Goal: Submit feedback/report problem

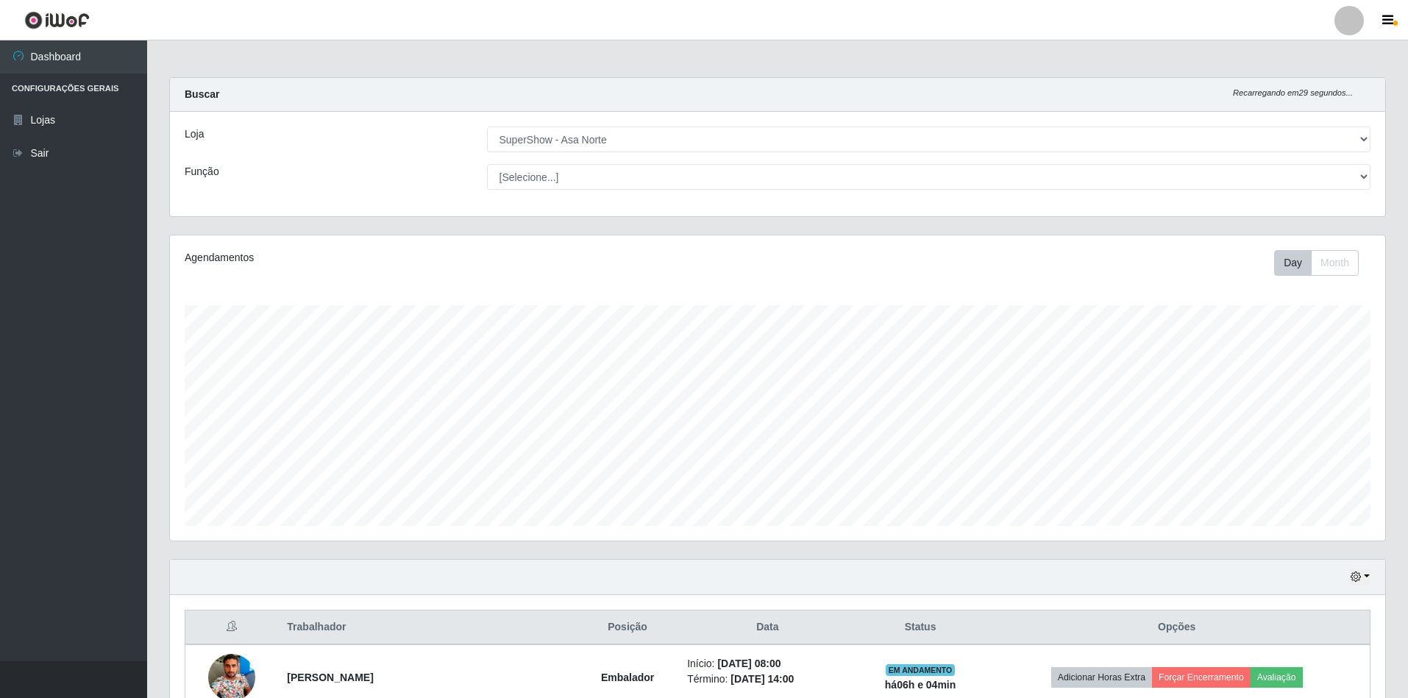
select select "71"
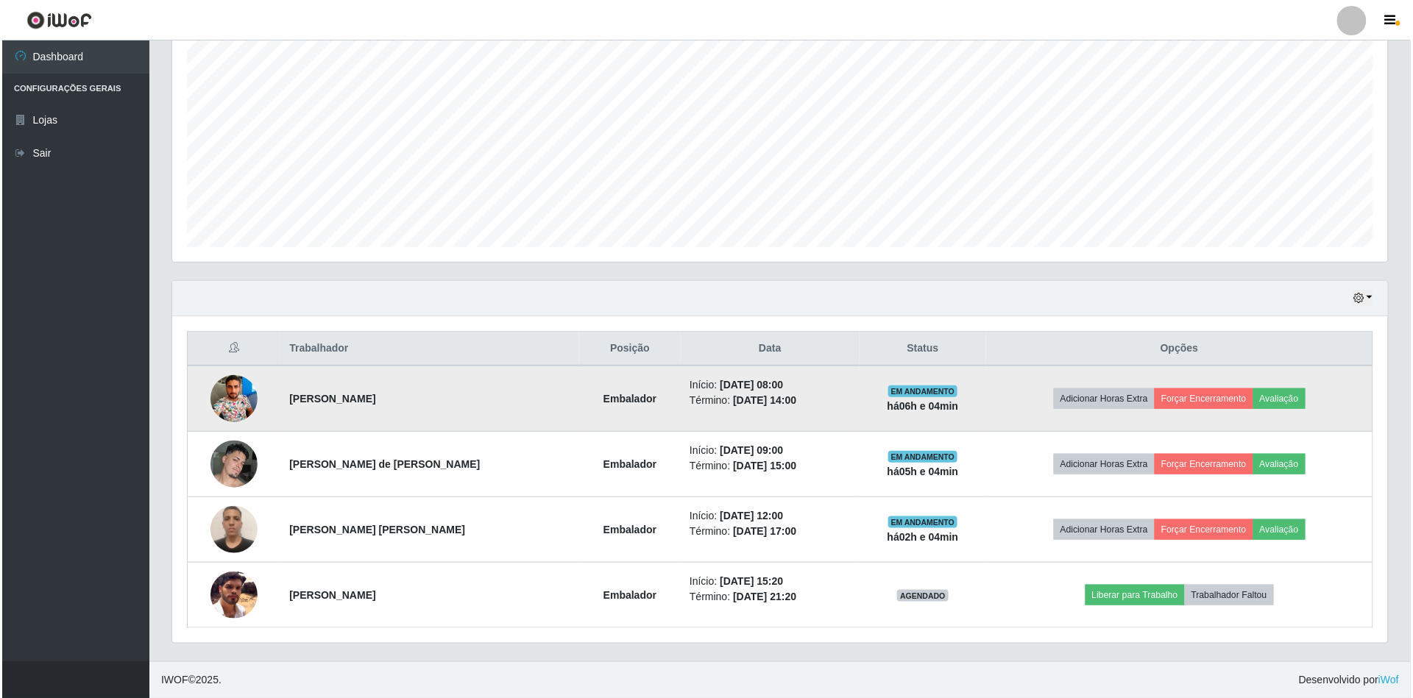
scroll to position [306, 1216]
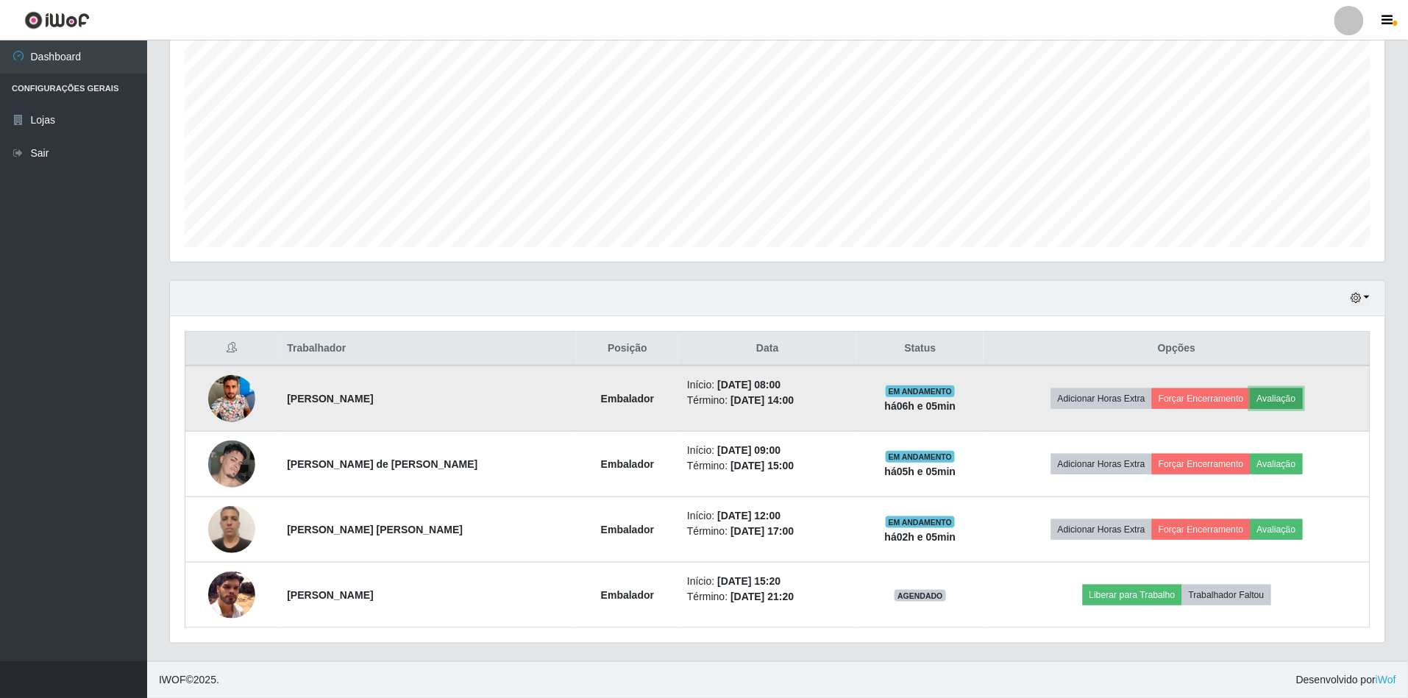
click at [1266, 393] on button "Avaliação" at bounding box center [1277, 399] width 52 height 21
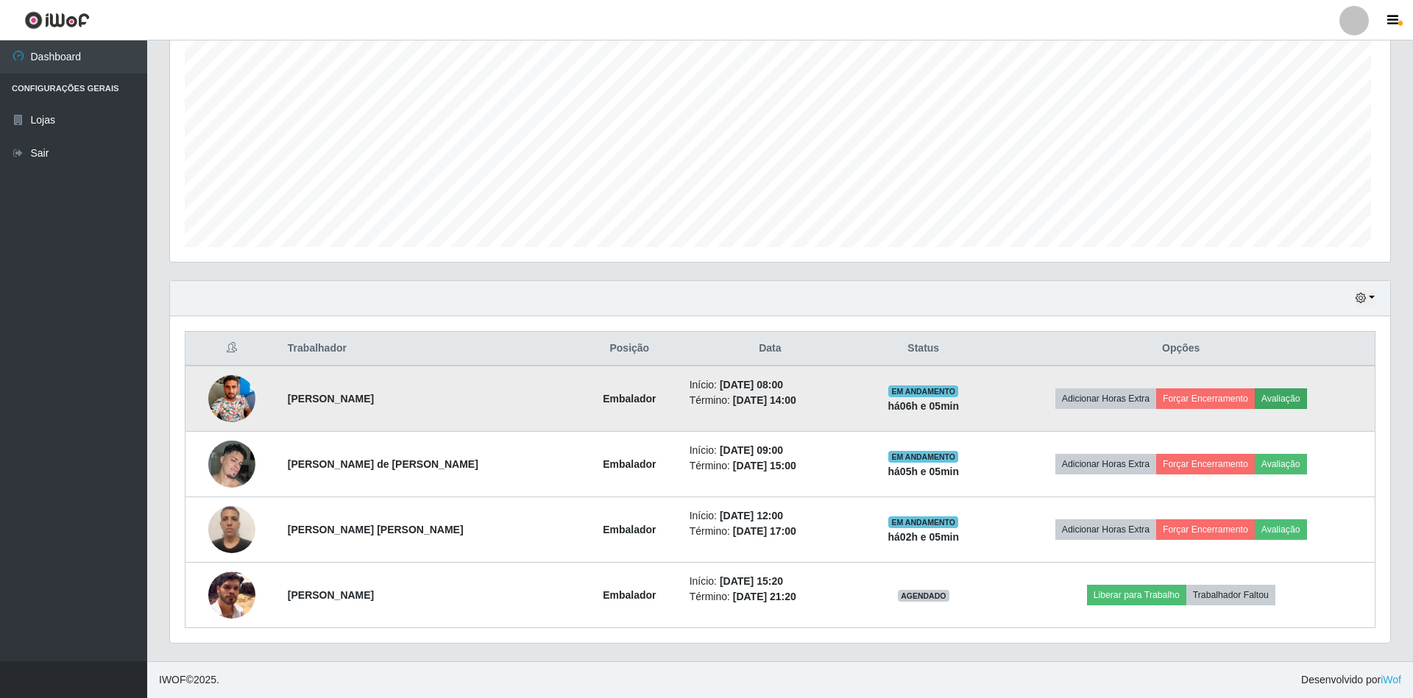
scroll to position [306, 1202]
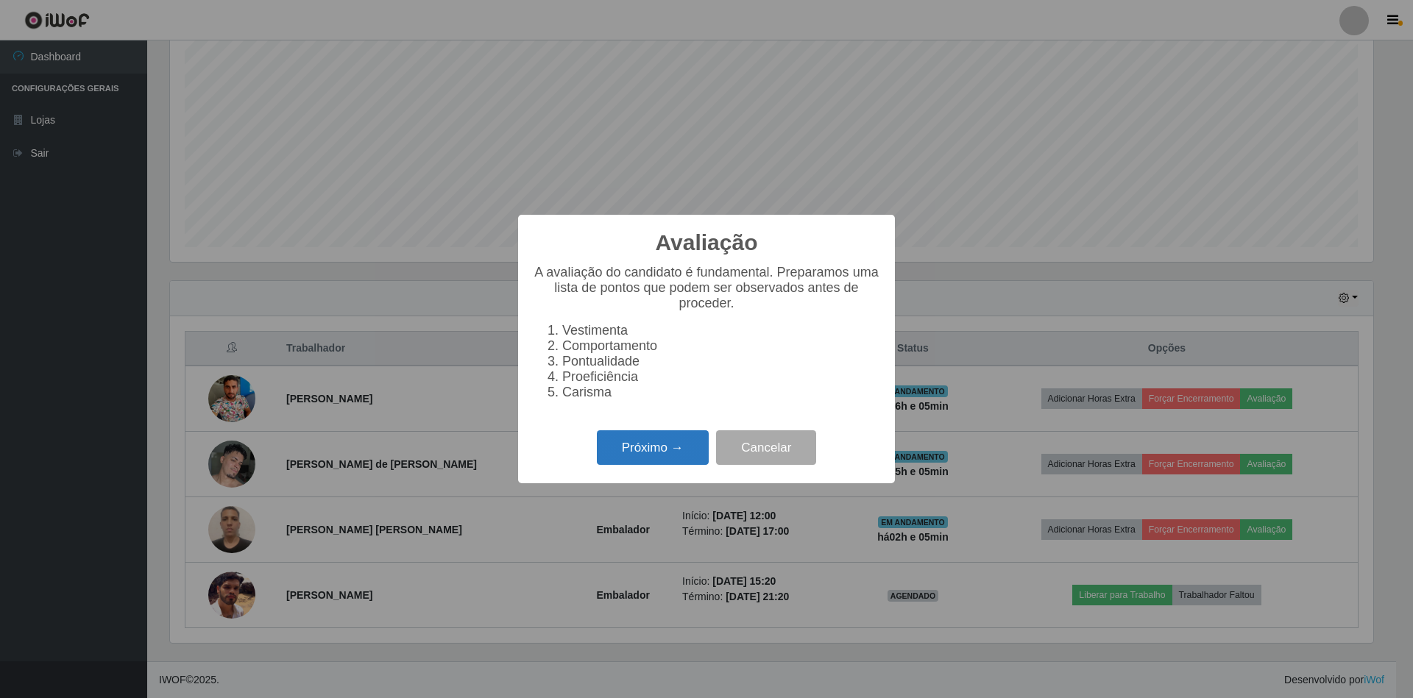
click at [668, 457] on button "Próximo →" at bounding box center [653, 447] width 112 height 35
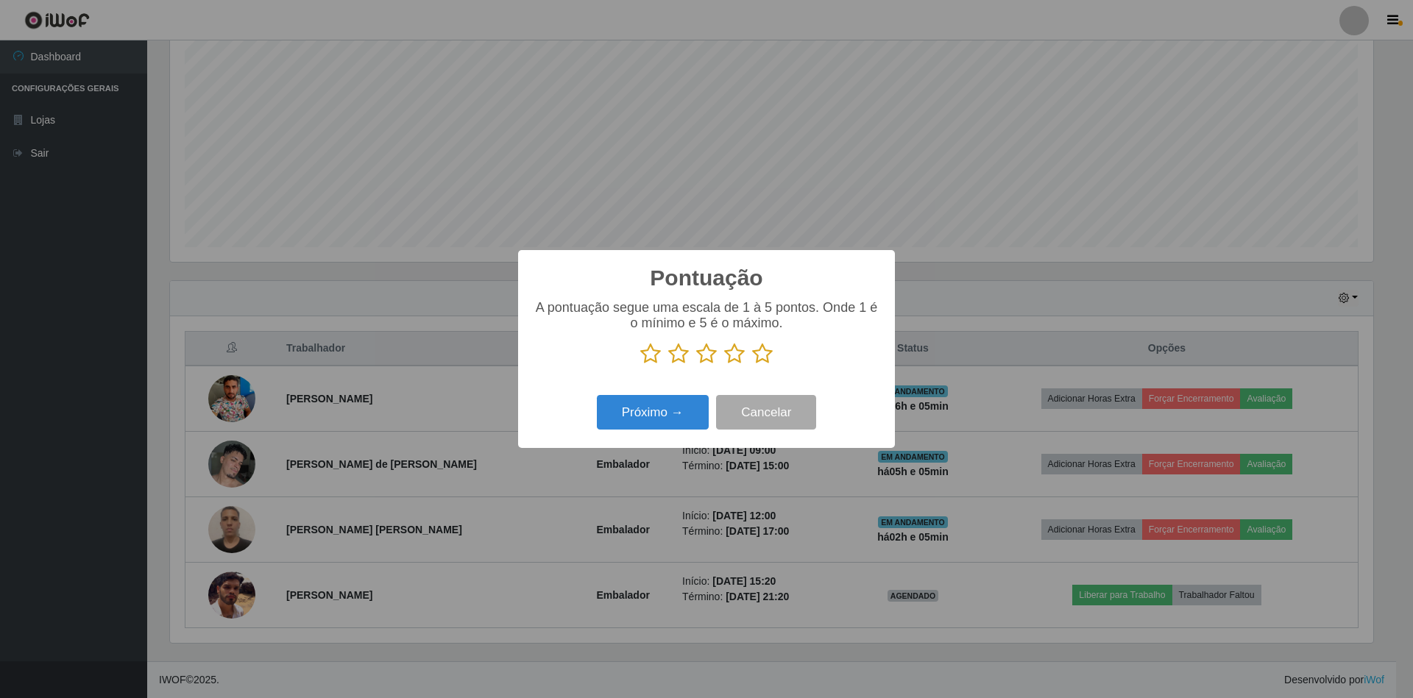
click at [761, 362] on icon at bounding box center [762, 354] width 21 height 22
click at [752, 365] on input "radio" at bounding box center [752, 365] width 0 height 0
click at [661, 403] on button "Próximo →" at bounding box center [653, 412] width 112 height 35
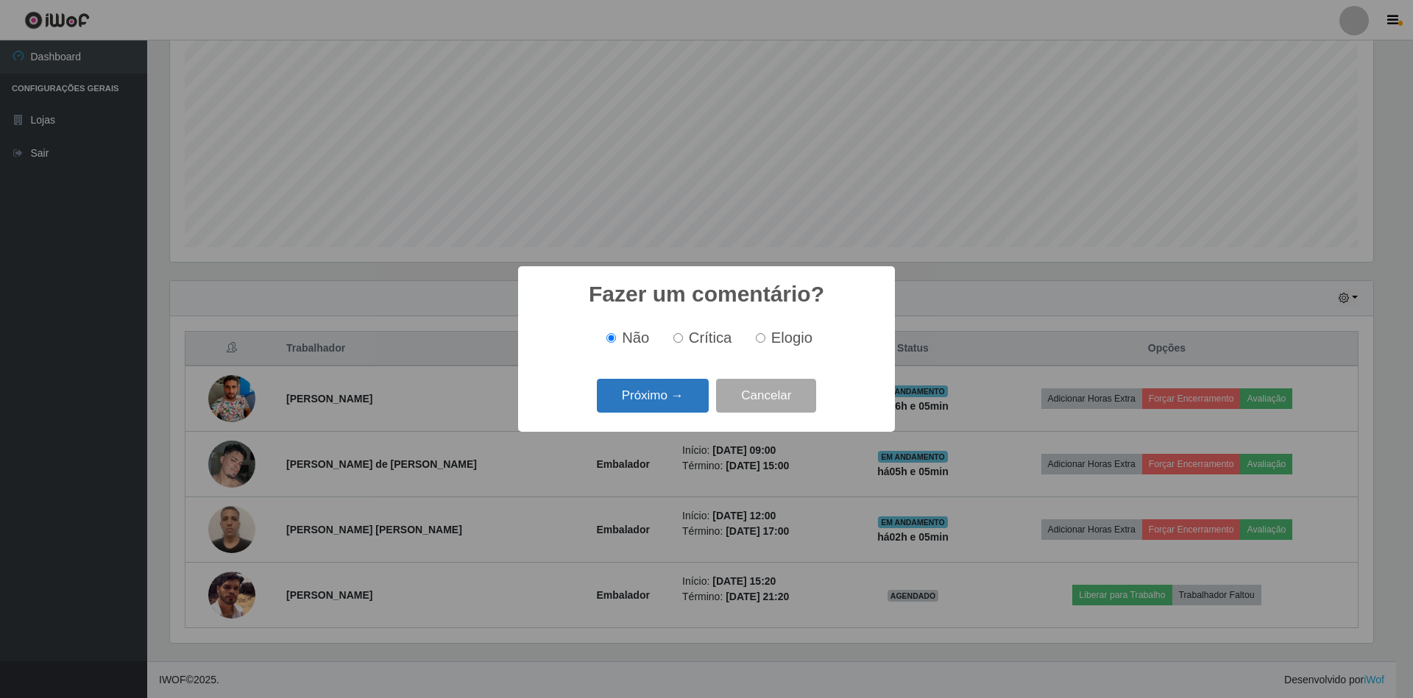
click at [680, 406] on button "Próximo →" at bounding box center [653, 396] width 112 height 35
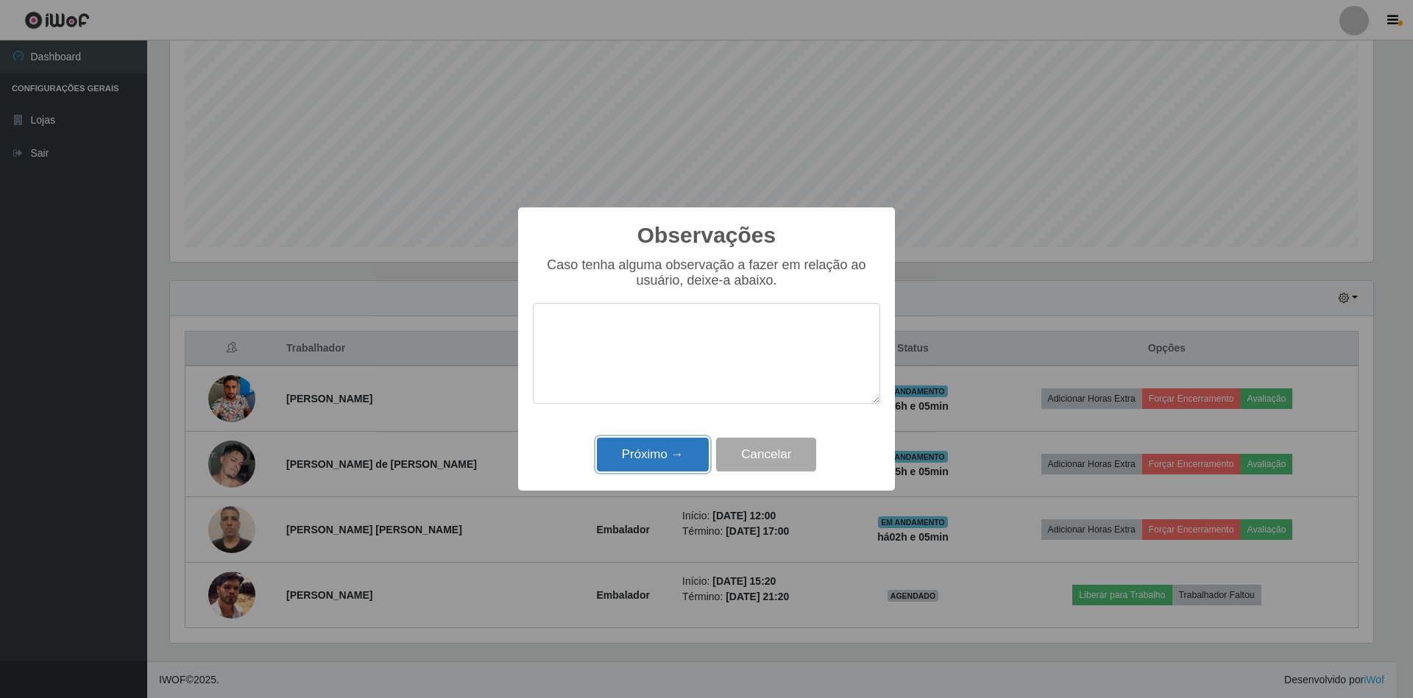
click at [655, 459] on button "Próximo →" at bounding box center [653, 455] width 112 height 35
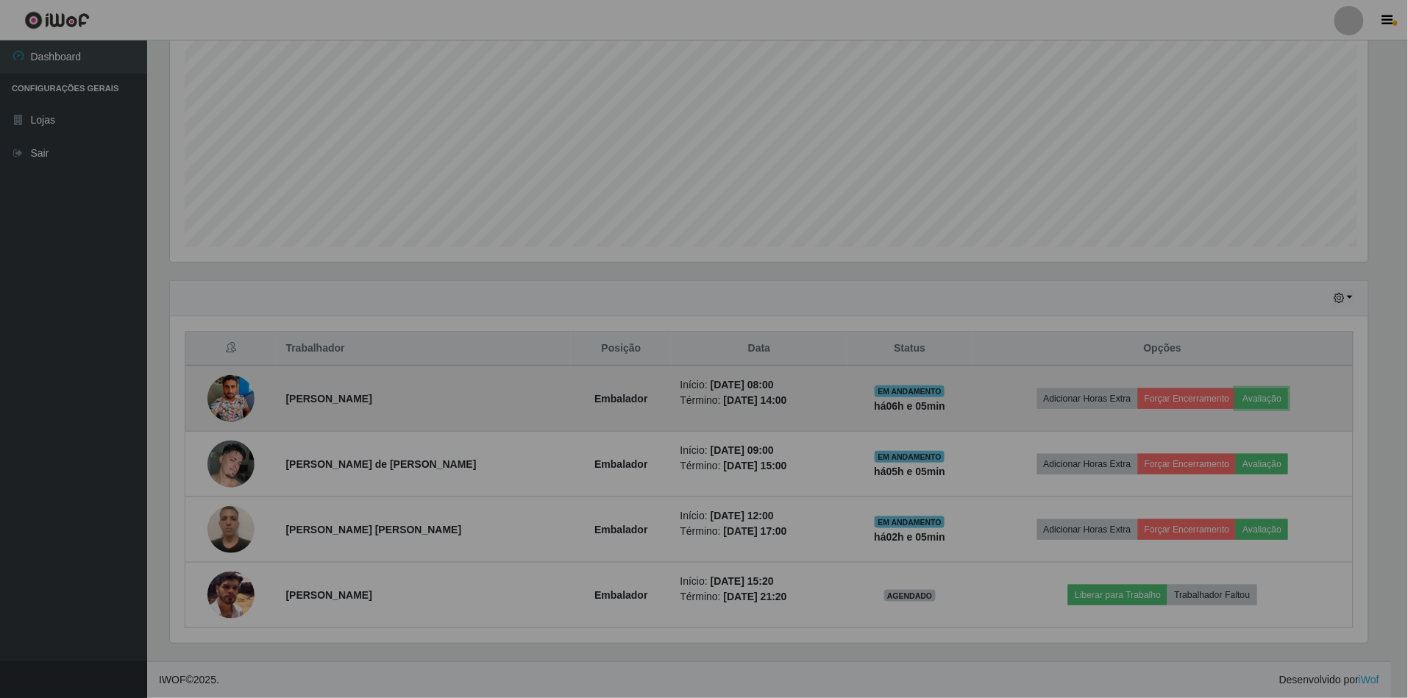
scroll to position [306, 1216]
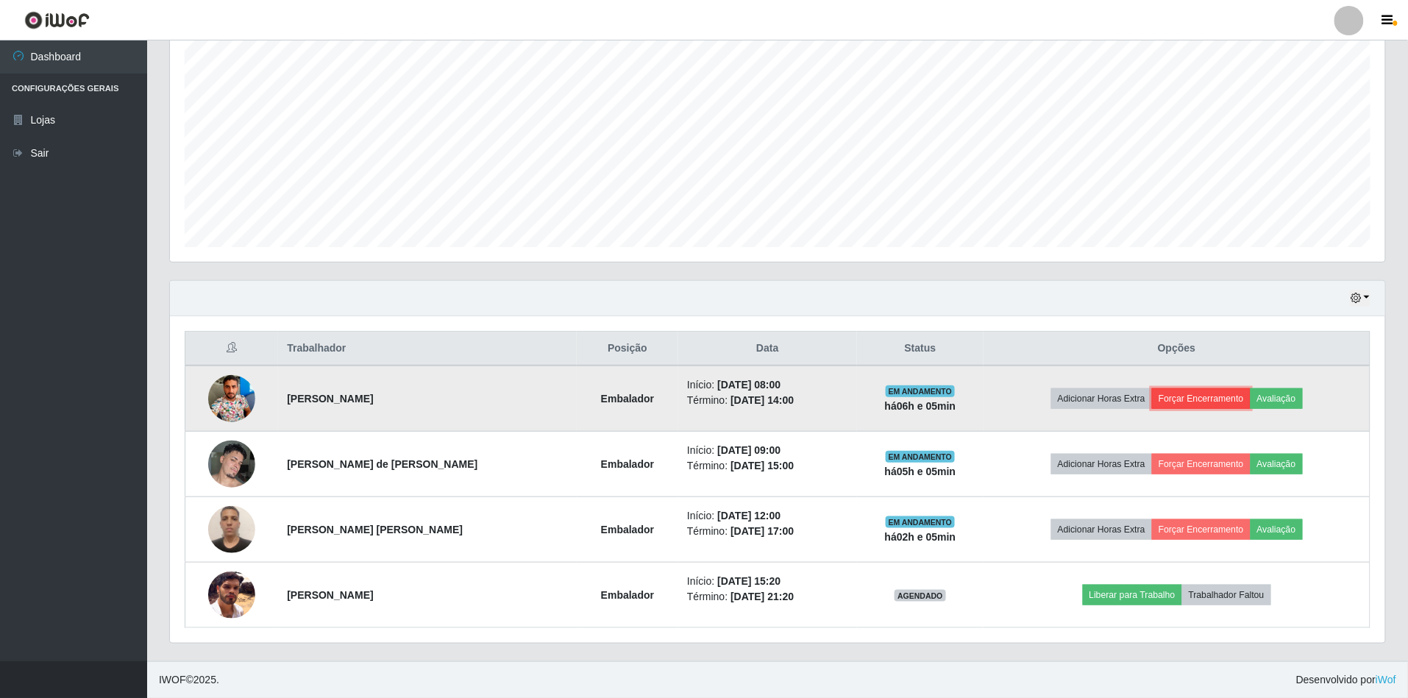
click at [1174, 403] on button "Forçar Encerramento" at bounding box center [1201, 399] width 99 height 21
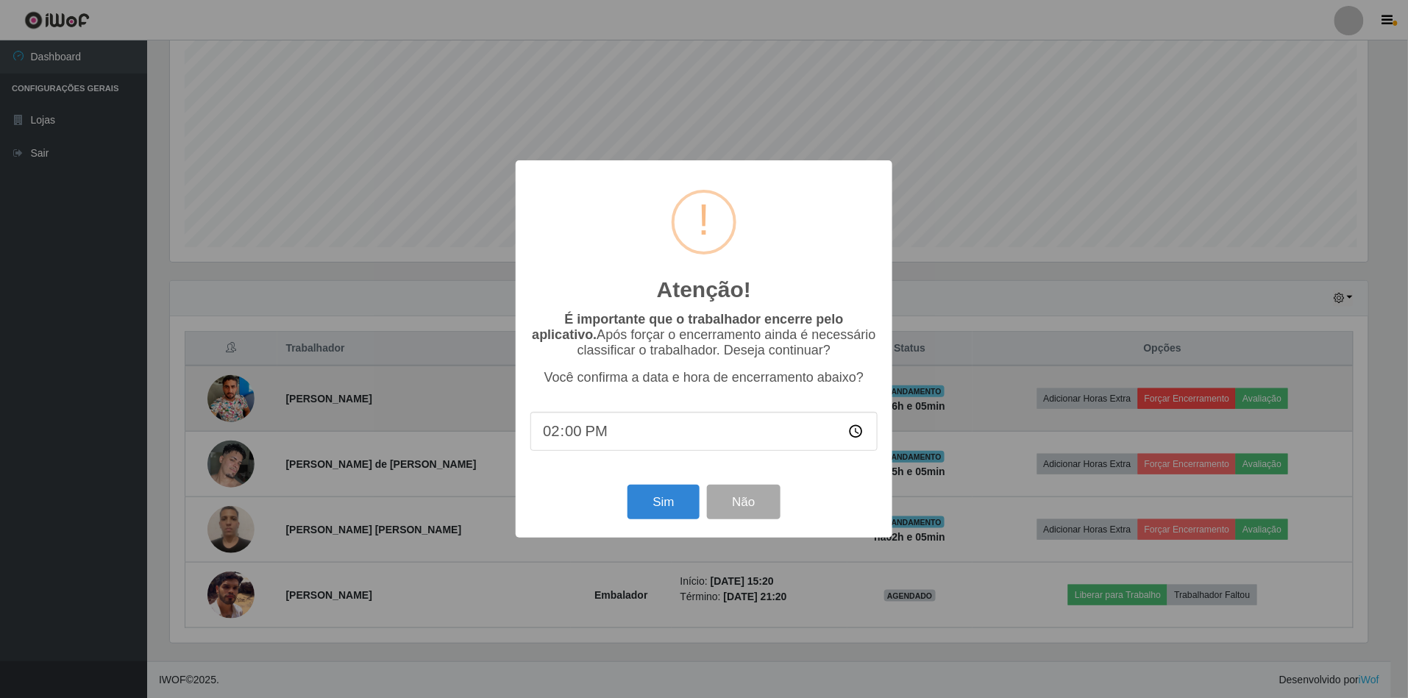
scroll to position [306, 1202]
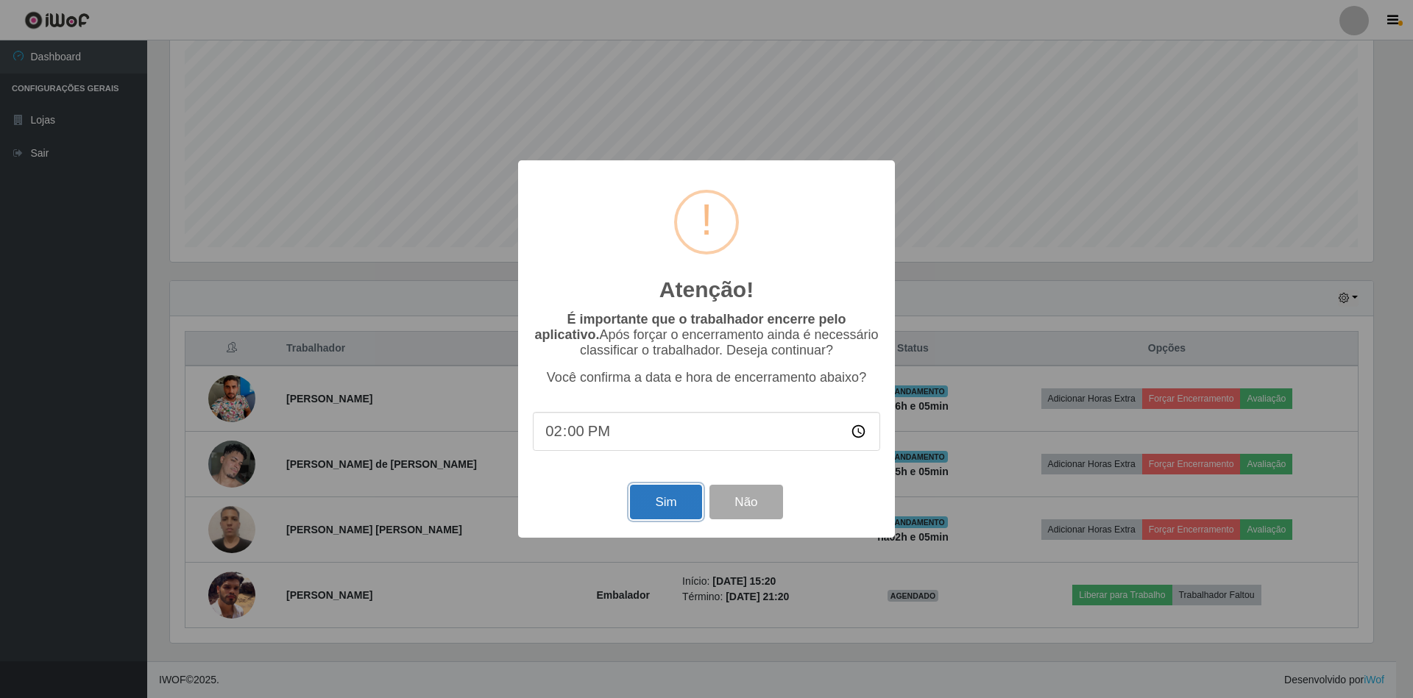
click at [653, 512] on button "Sim" at bounding box center [665, 502] width 71 height 35
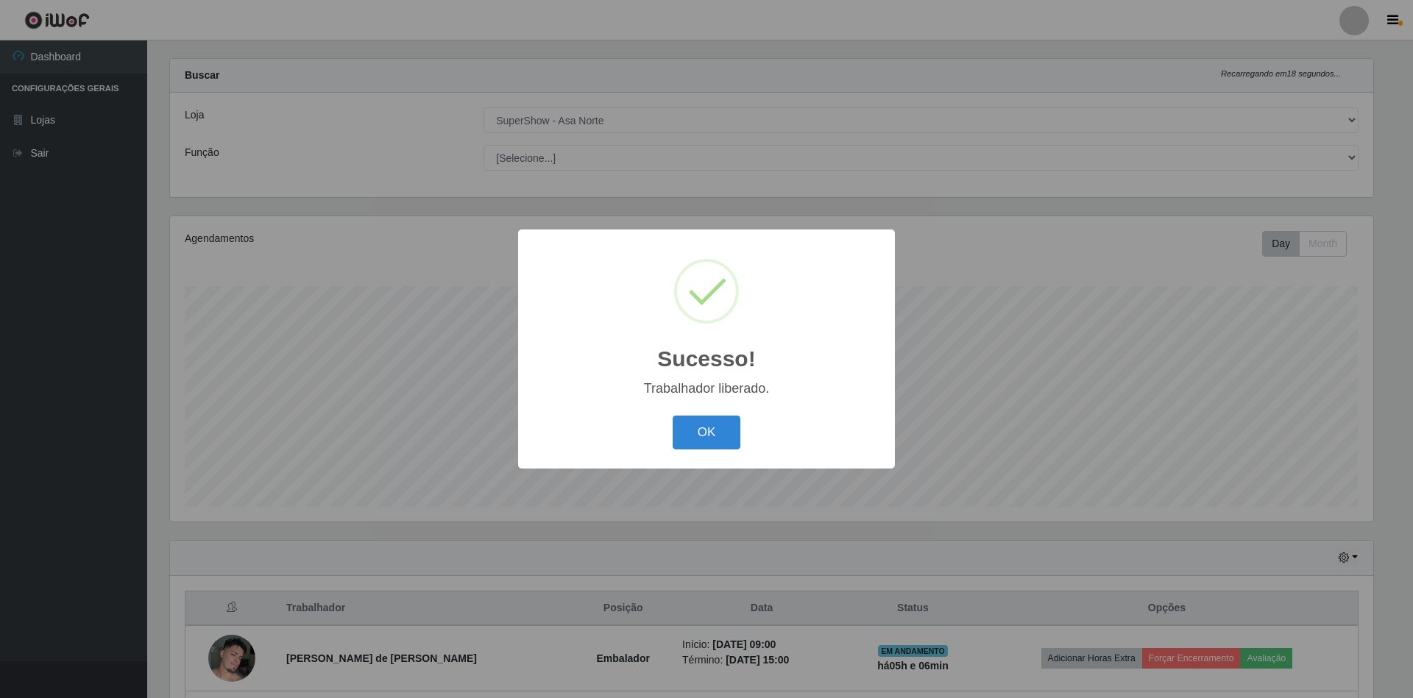
click at [720, 412] on div "OK Cancel" at bounding box center [706, 432] width 347 height 42
click at [719, 431] on button "OK" at bounding box center [707, 433] width 68 height 35
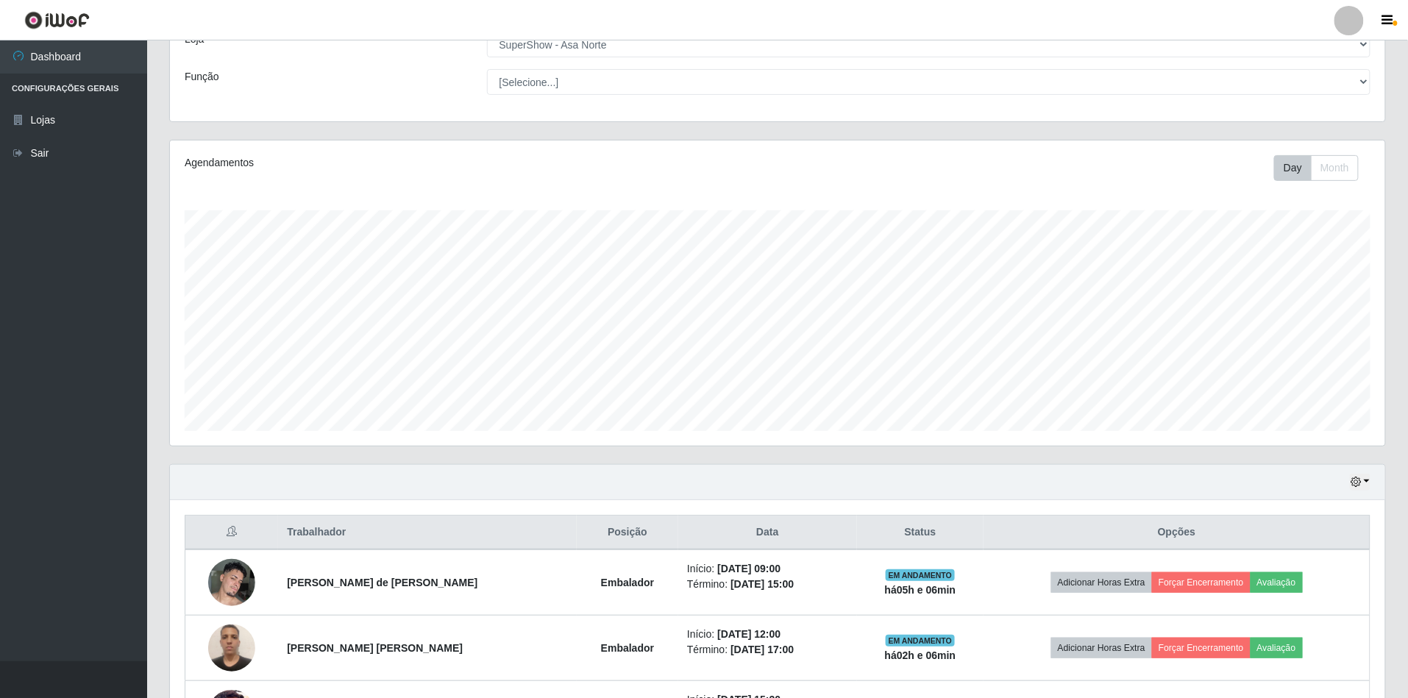
scroll to position [118, 0]
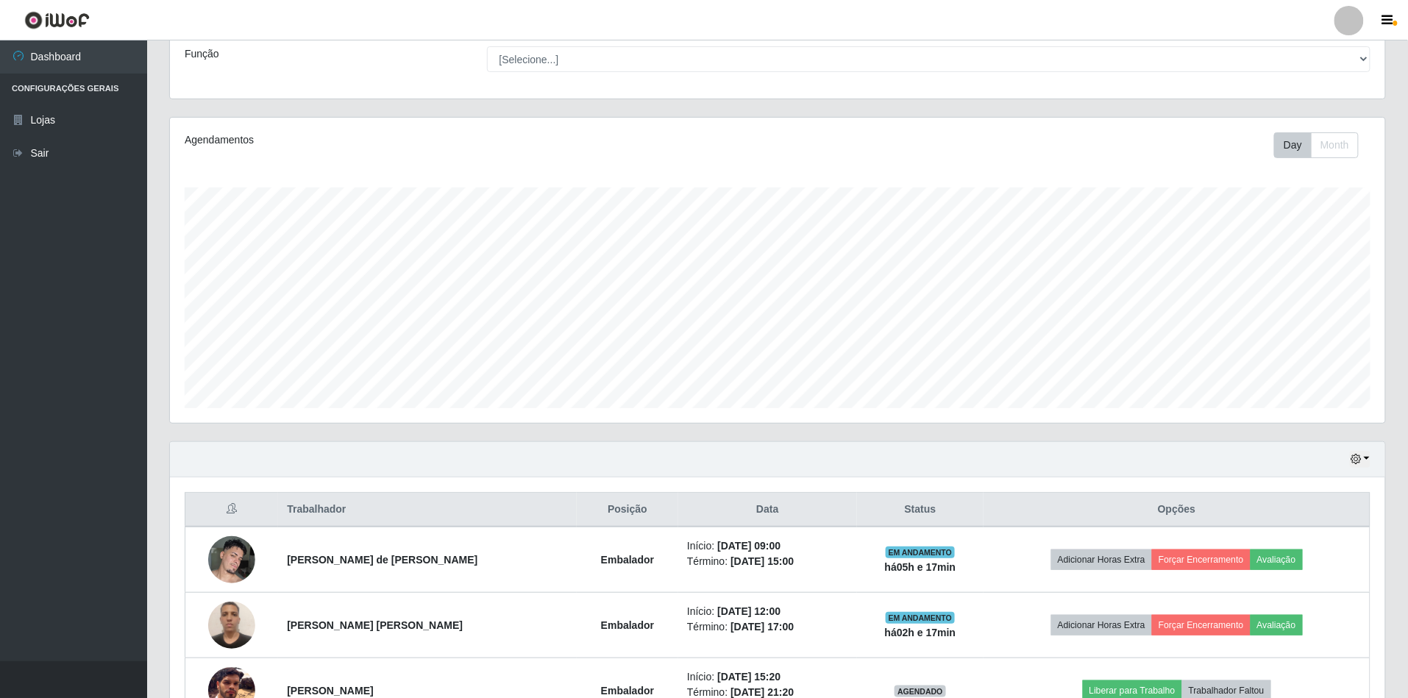
drag, startPoint x: 767, startPoint y: 43, endPoint x: 795, endPoint y: 53, distance: 30.5
